Goal: Information Seeking & Learning: Learn about a topic

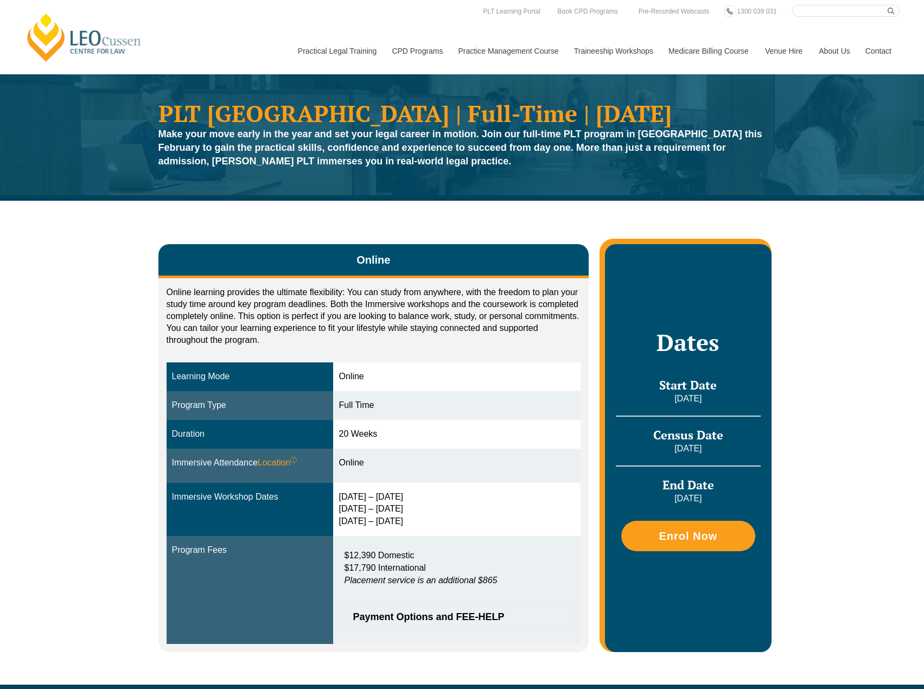
scroll to position [2279, 0]
